Goal: Submit feedback/report problem

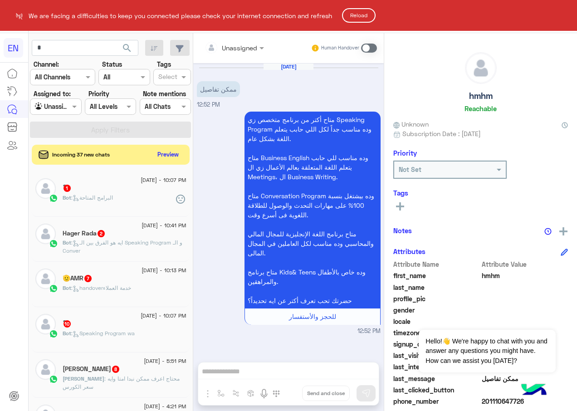
scroll to position [141, 0]
